Goal: Task Accomplishment & Management: Use online tool/utility

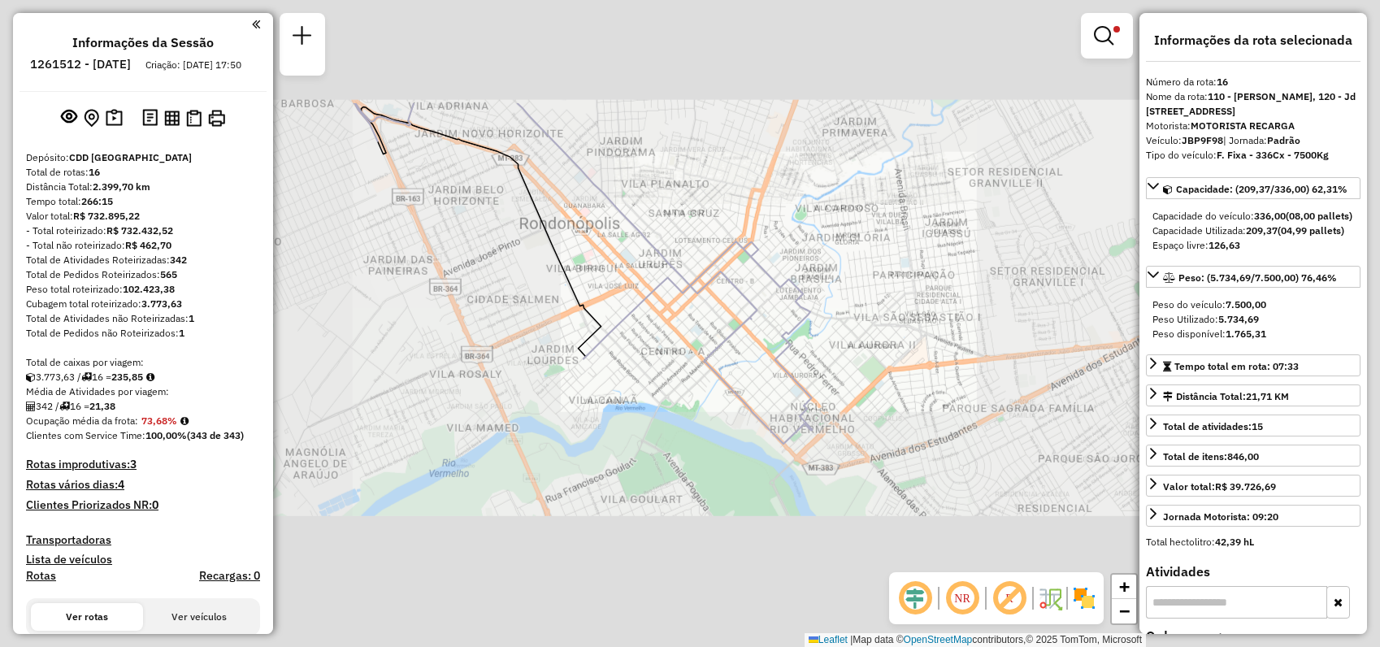
select select "**********"
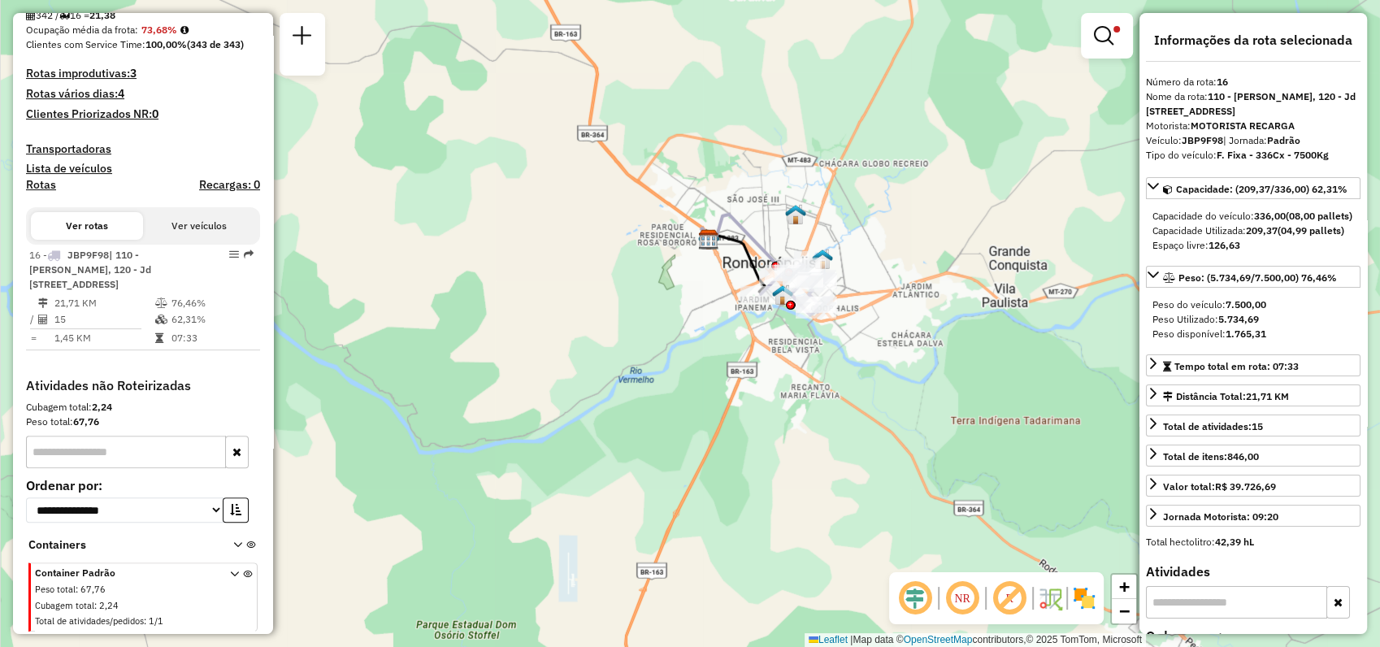
click at [1087, 594] on img at bounding box center [1084, 598] width 26 height 26
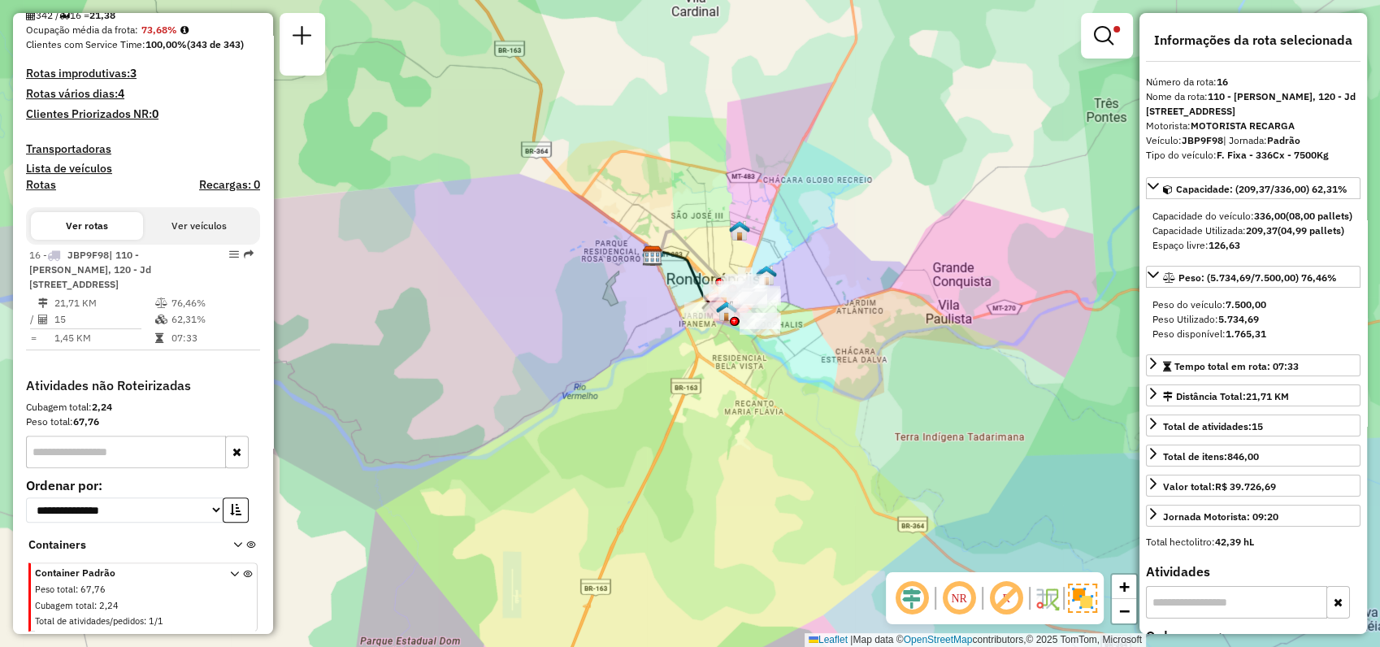
drag, startPoint x: 923, startPoint y: 208, endPoint x: 897, endPoint y: 233, distance: 36.8
click at [897, 233] on div "Limpar filtros Janela de atendimento Grade de atendimento Capacidade Transporta…" at bounding box center [690, 323] width 1380 height 647
click at [1118, 37] on link at bounding box center [1107, 36] width 39 height 33
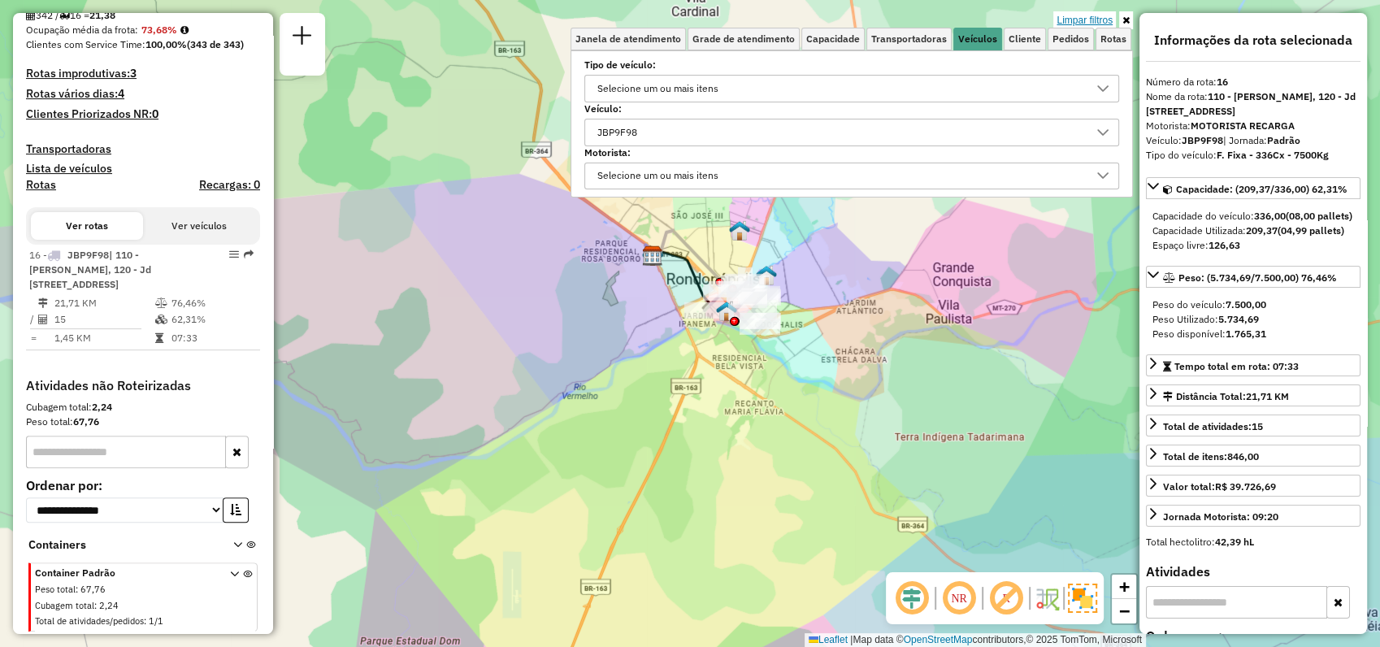
click at [1094, 20] on link "Limpar filtros" at bounding box center [1084, 20] width 63 height 18
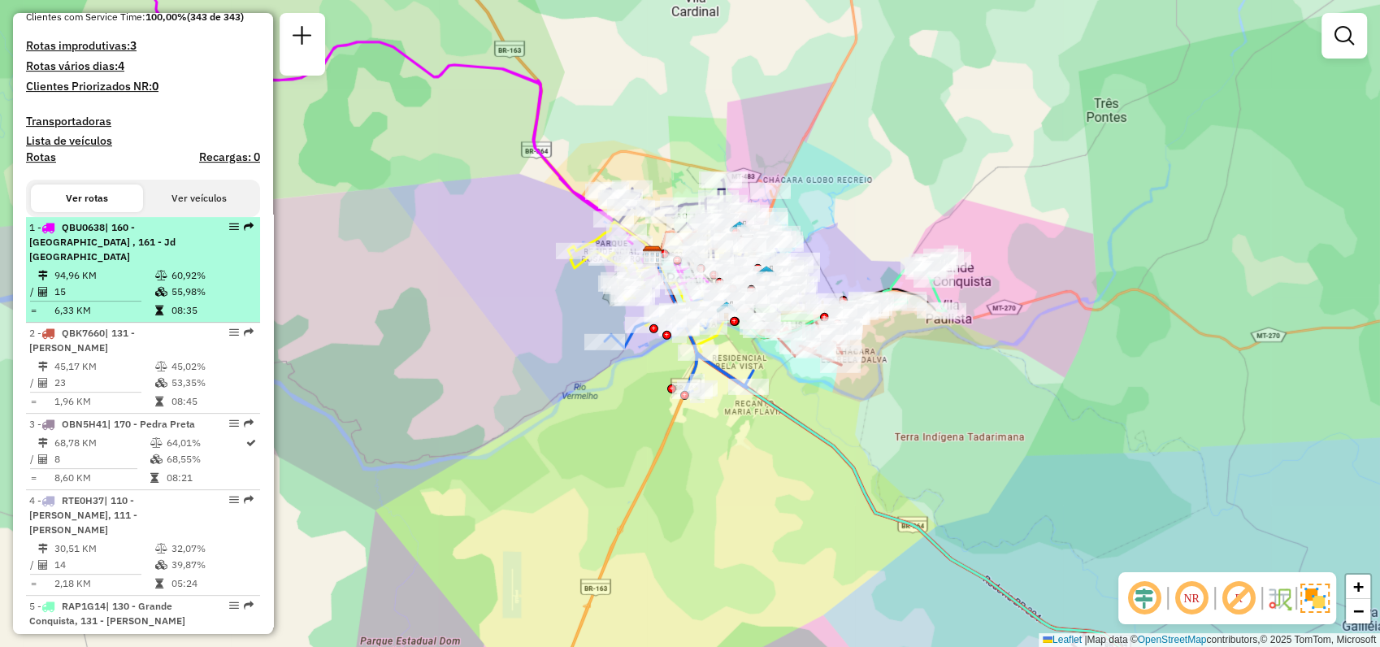
click at [229, 232] on em at bounding box center [234, 227] width 10 height 10
select select "**********"
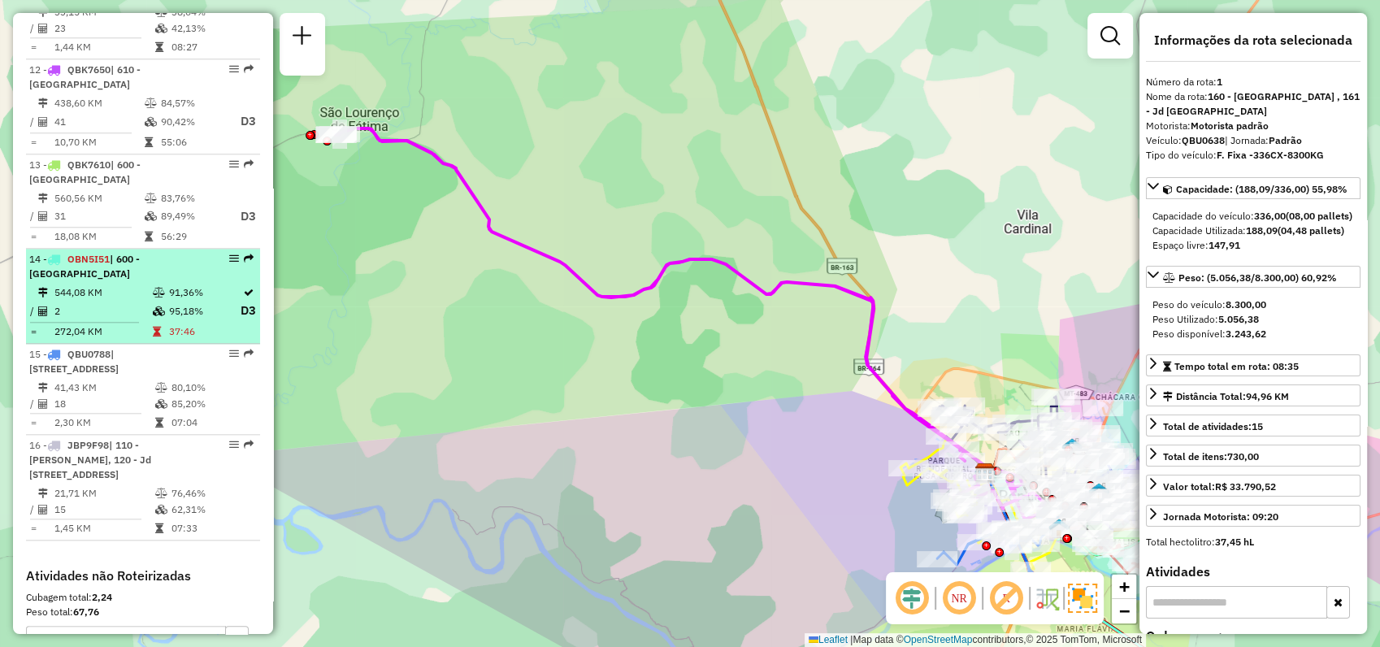
scroll to position [1593, 0]
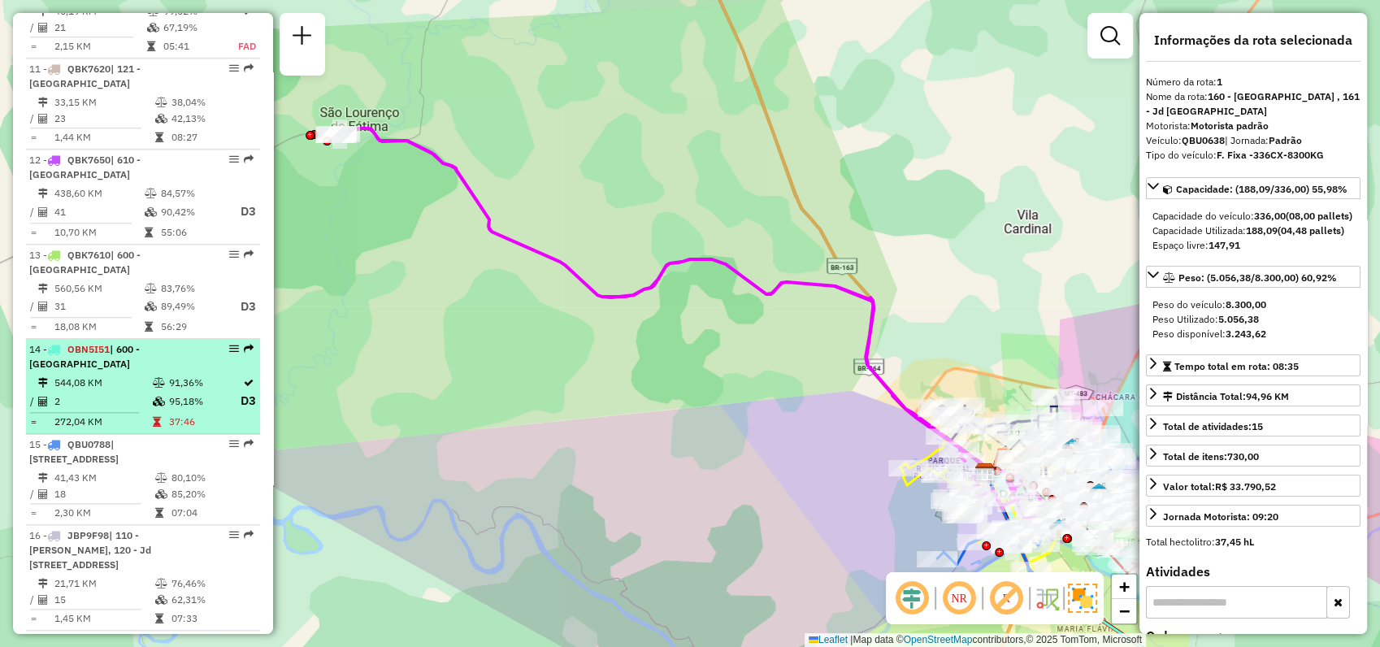
click at [229, 344] on em at bounding box center [234, 349] width 10 height 10
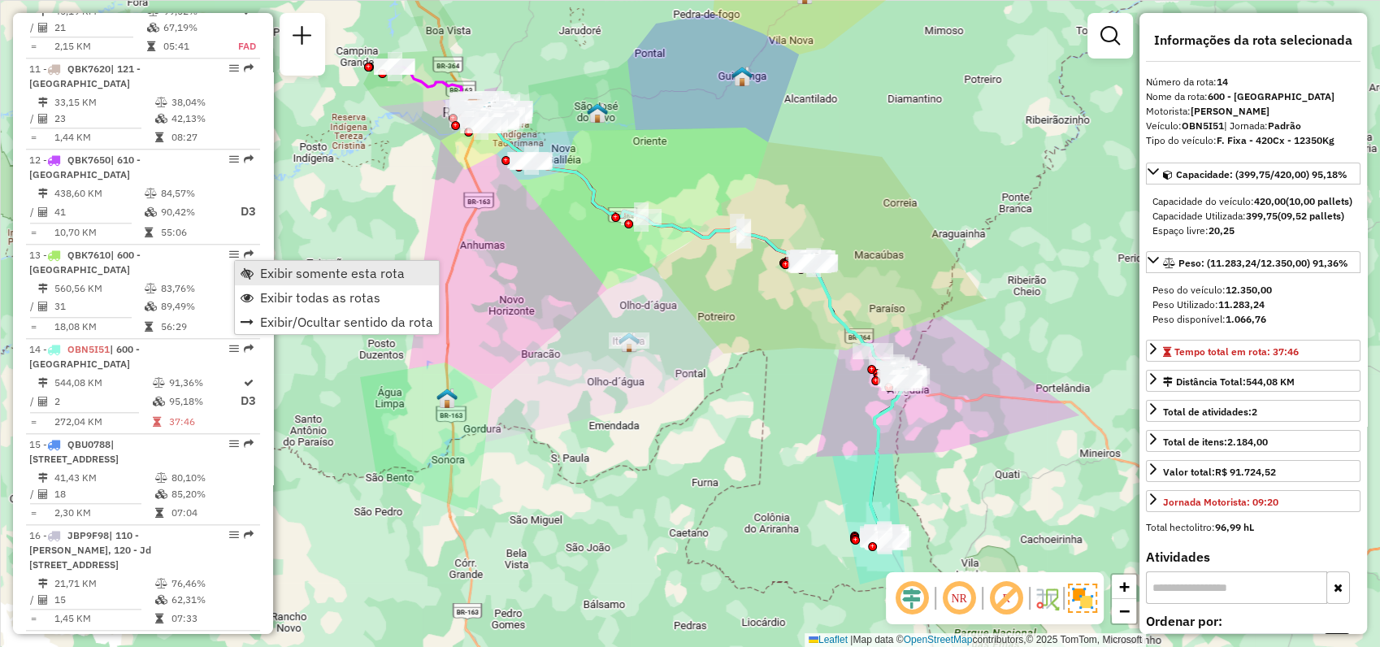
click at [312, 272] on span "Exibir somente esta rota" at bounding box center [332, 273] width 145 height 13
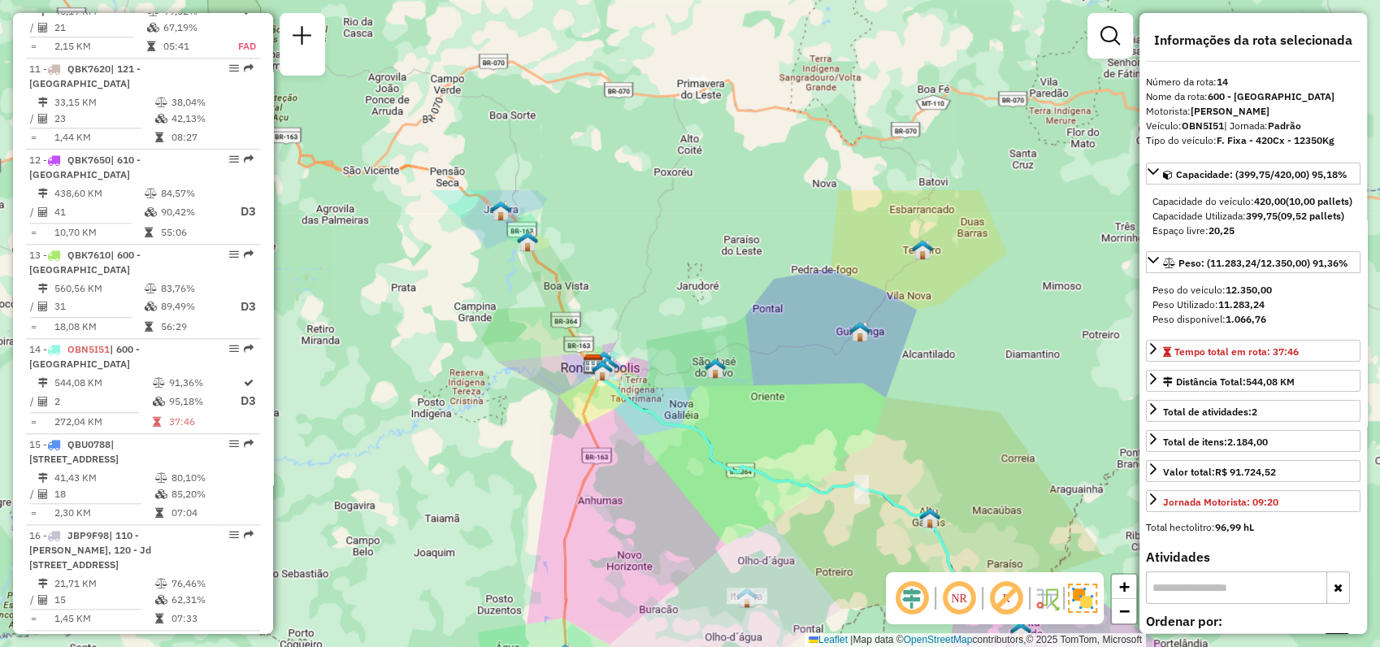
drag, startPoint x: 429, startPoint y: 236, endPoint x: 545, endPoint y: 432, distance: 227.4
click at [545, 432] on div "Janela de atendimento Grade de atendimento Capacidade Transportadoras Veículos …" at bounding box center [690, 323] width 1380 height 647
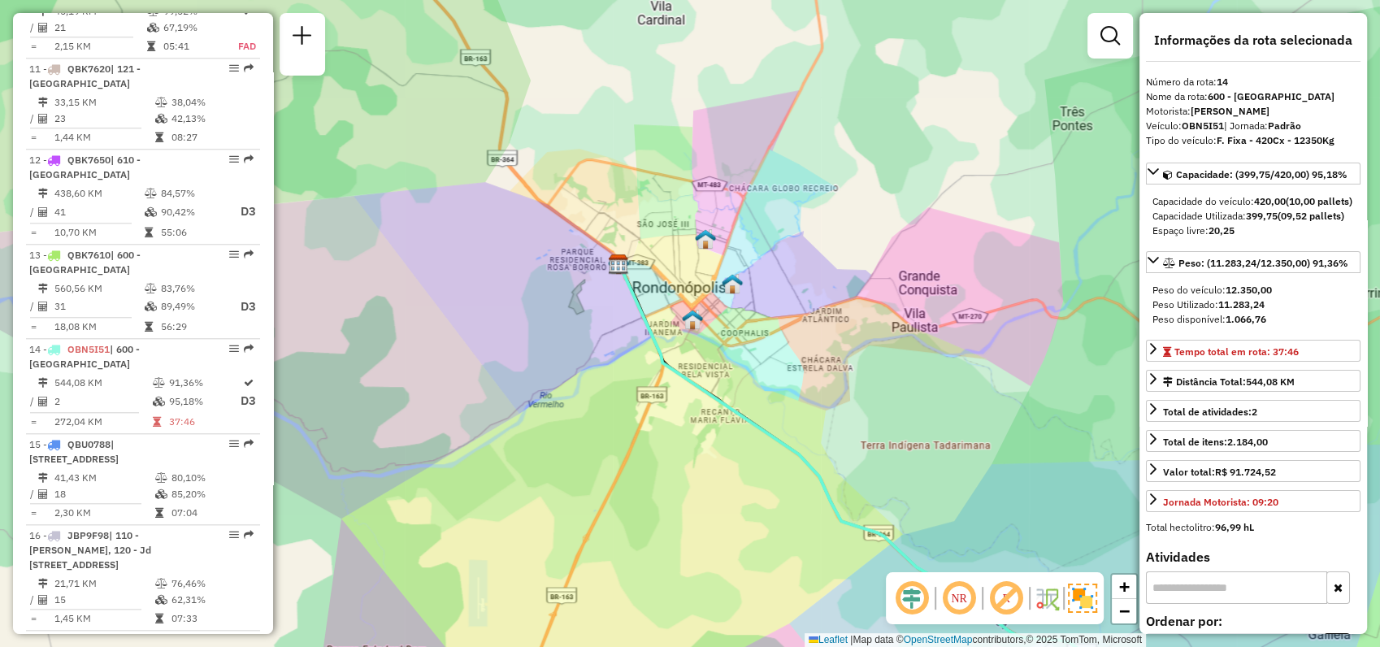
drag, startPoint x: 899, startPoint y: 356, endPoint x: 846, endPoint y: 378, distance: 57.2
click at [846, 378] on div "Janela de atendimento Grade de atendimento Capacidade Transportadoras Veículos …" at bounding box center [690, 323] width 1380 height 647
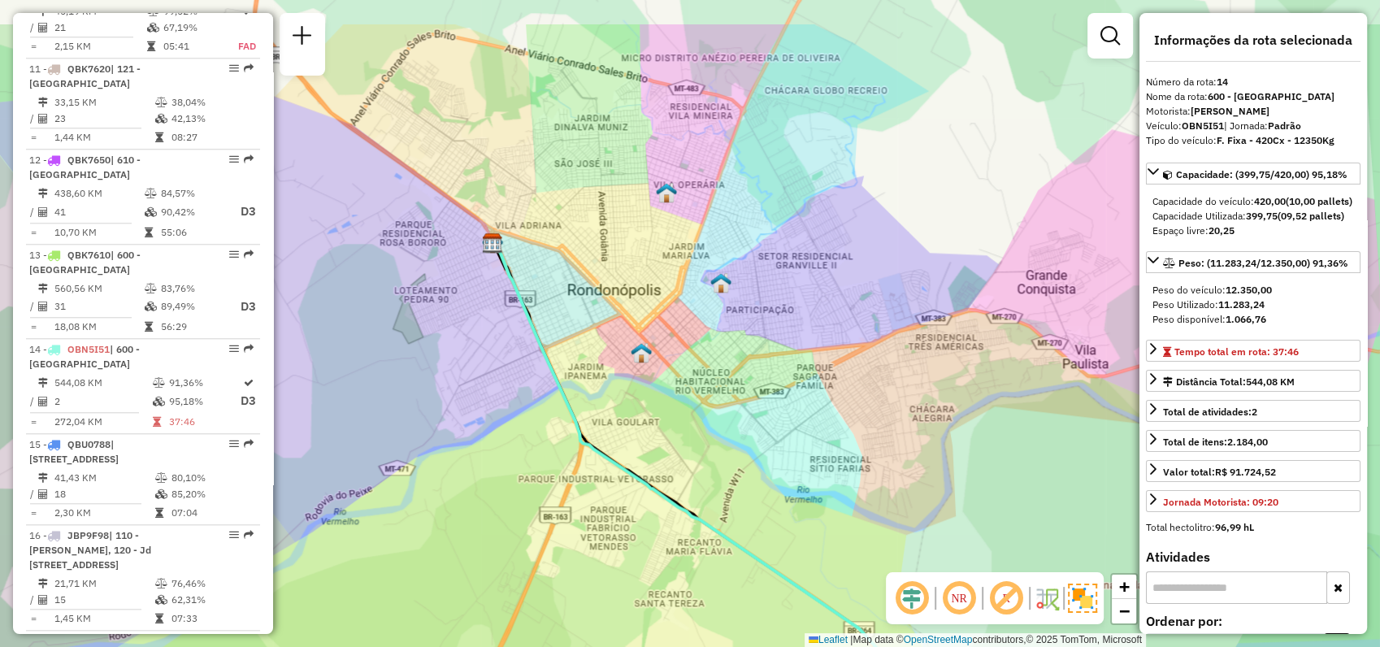
drag, startPoint x: 542, startPoint y: 317, endPoint x: 638, endPoint y: 401, distance: 127.3
click at [638, 401] on div "Janela de atendimento Grade de atendimento Capacidade Transportadoras Veículos …" at bounding box center [690, 323] width 1380 height 647
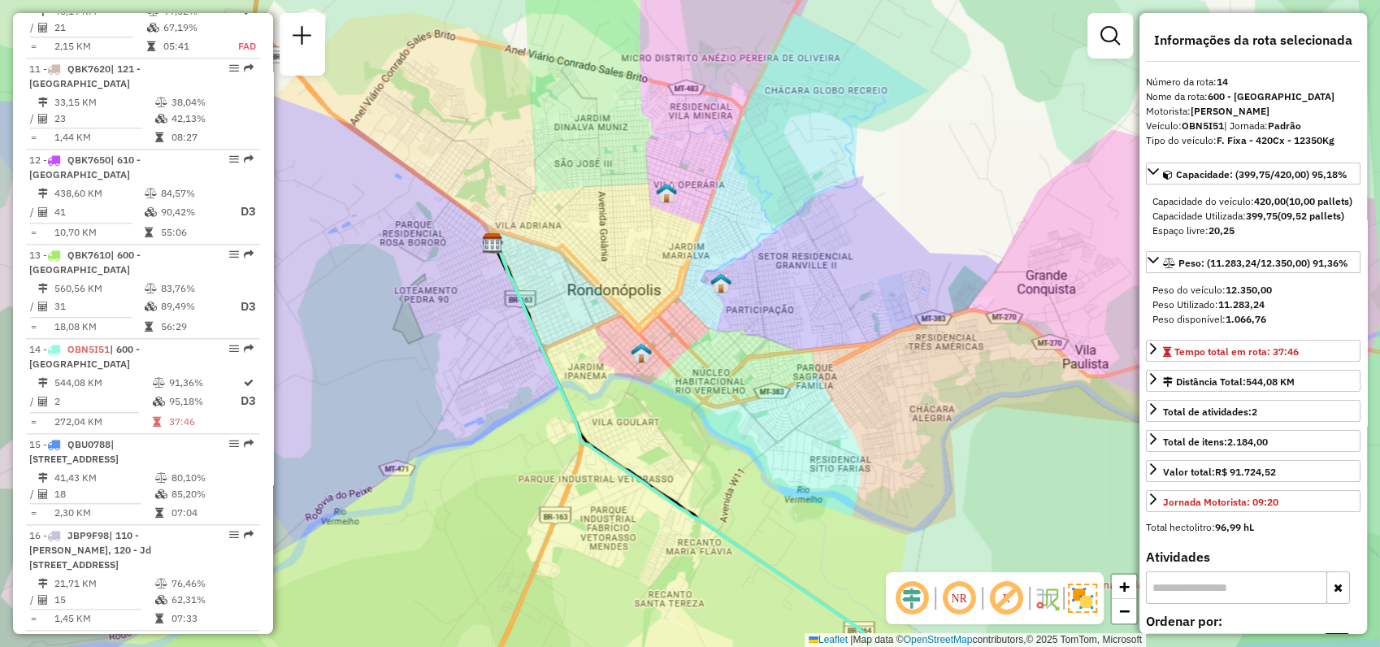
click at [1334, 593] on icon "button" at bounding box center [1338, 587] width 9 height 11
